Goal: Find specific page/section: Find specific page/section

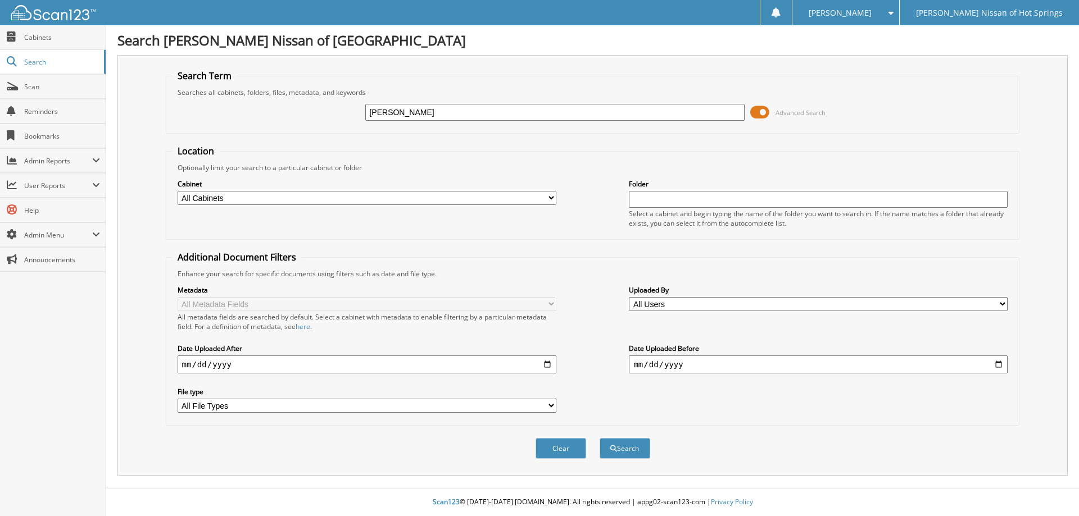
type input "[PERSON_NAME]"
click at [600, 438] on button "Search" at bounding box center [625, 448] width 51 height 21
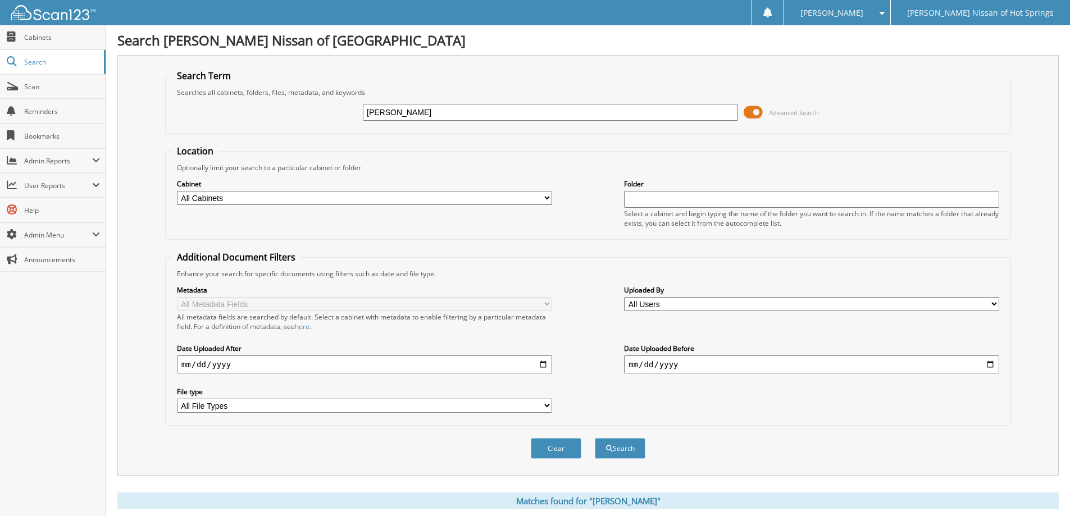
scroll to position [174, 0]
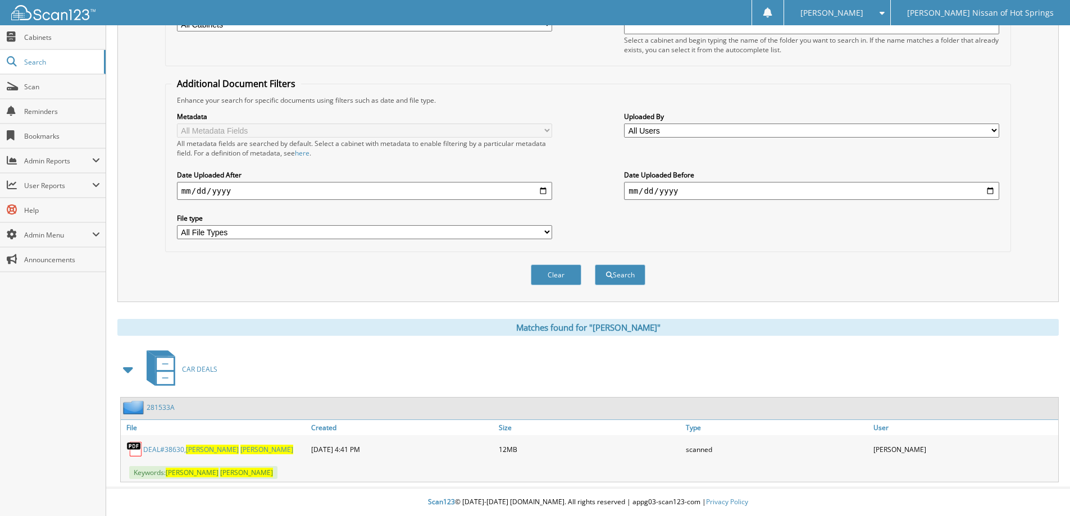
click at [175, 448] on link "DEAL#38630, [PERSON_NAME]" at bounding box center [218, 450] width 150 height 10
click at [31, 85] on span "Scan" at bounding box center [62, 87] width 76 height 10
